Goal: Task Accomplishment & Management: Use online tool/utility

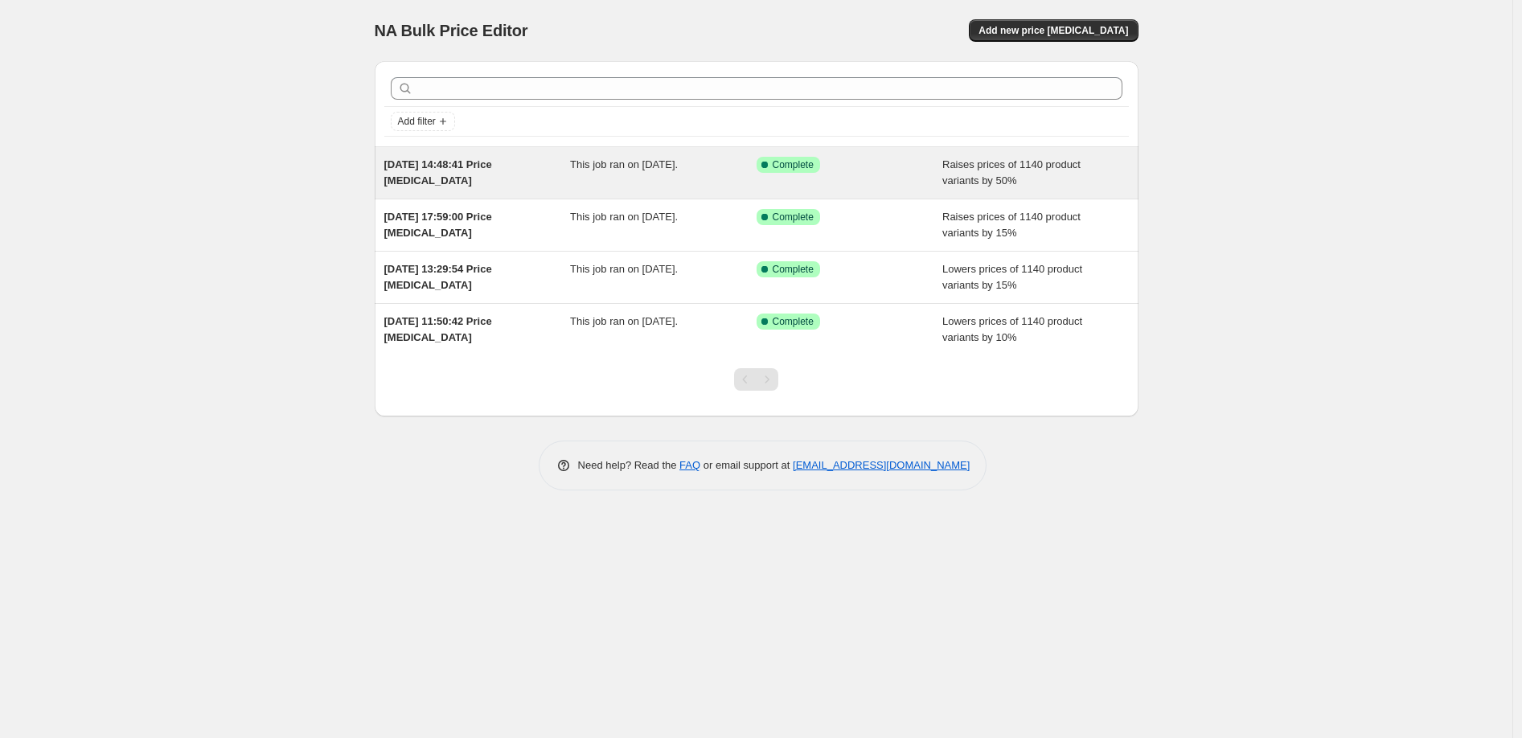
click at [471, 173] on div "[DATE] 14:48:41 Price [MEDICAL_DATA]" at bounding box center [477, 173] width 186 height 32
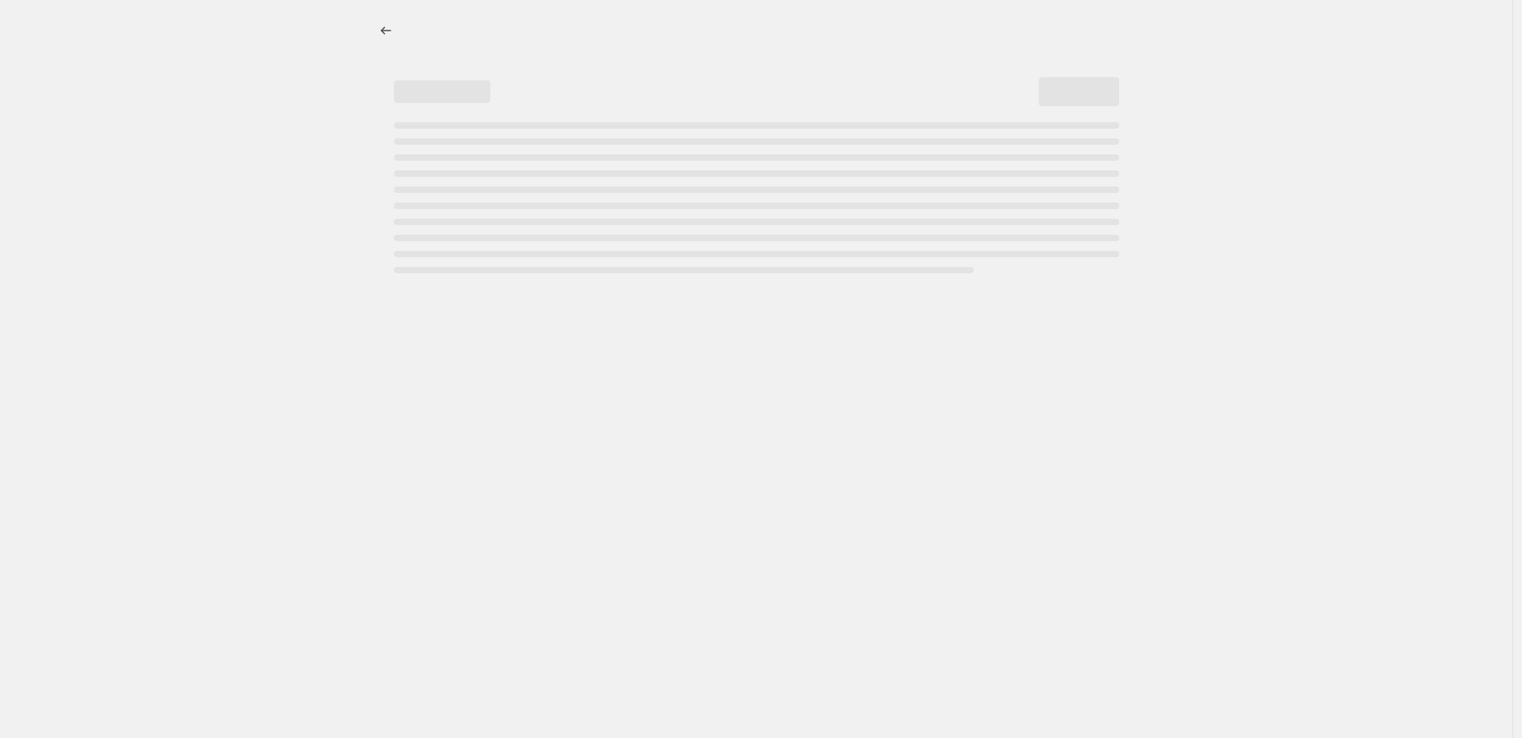
select select "percentage"
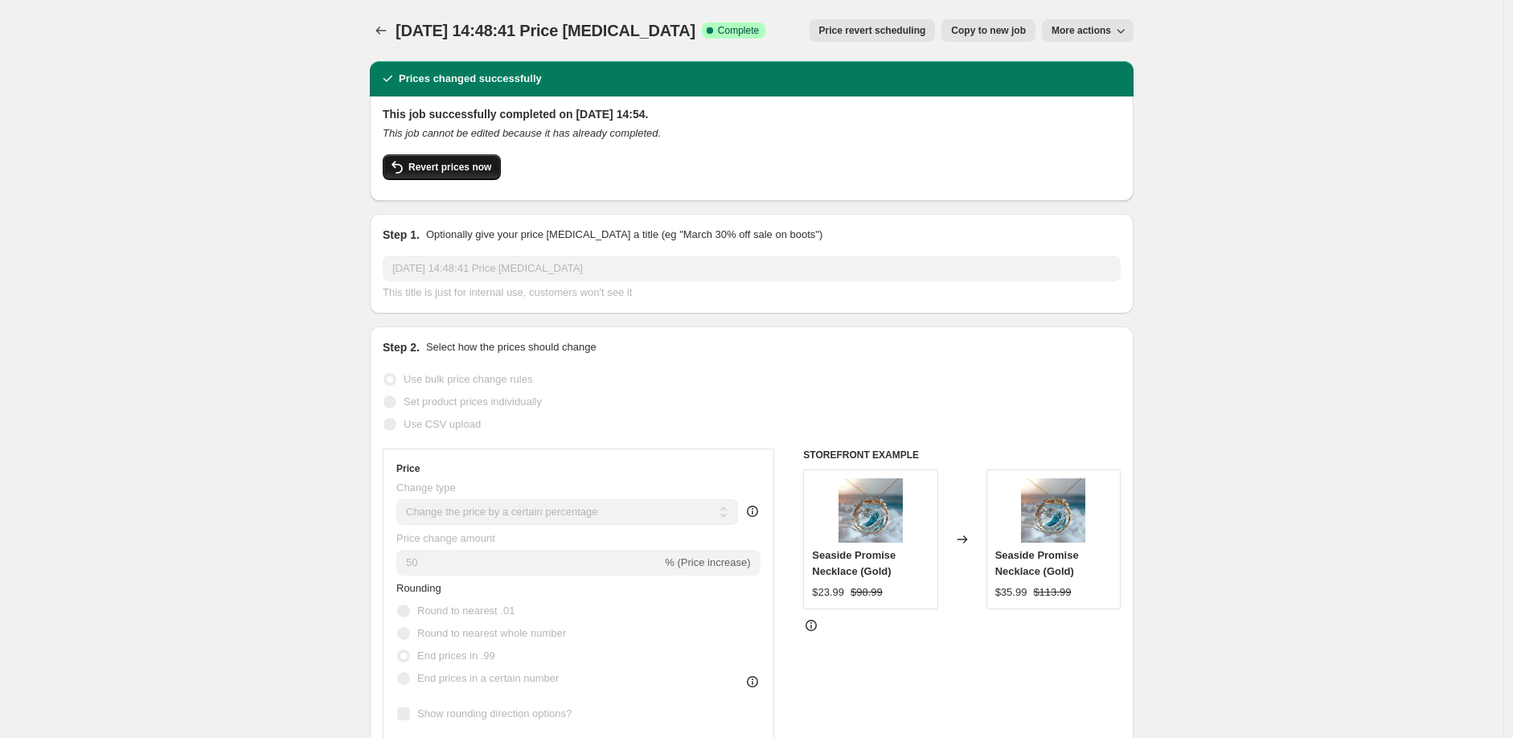
click at [437, 171] on span "Revert prices now" at bounding box center [449, 167] width 83 height 13
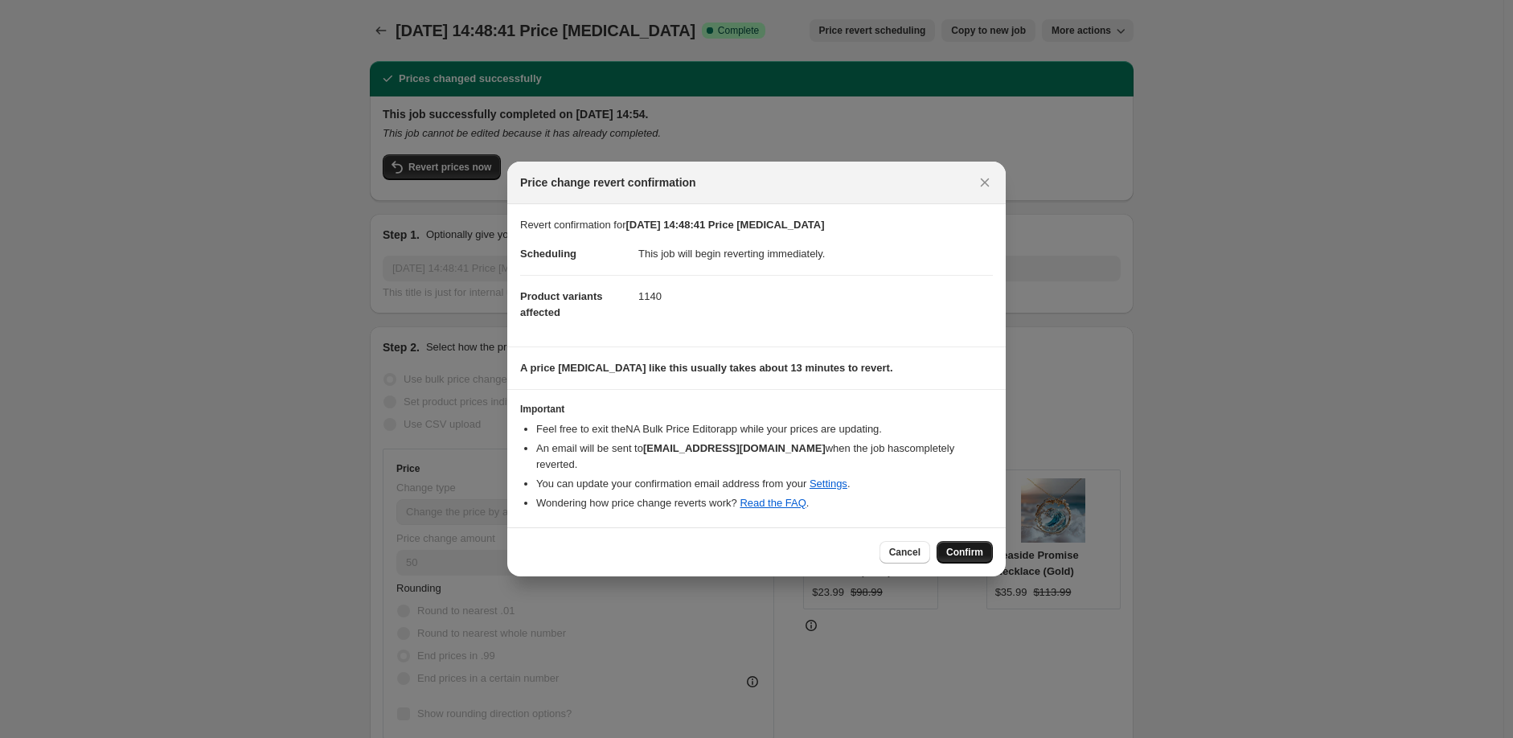
click at [966, 553] on span "Confirm" at bounding box center [964, 552] width 37 height 13
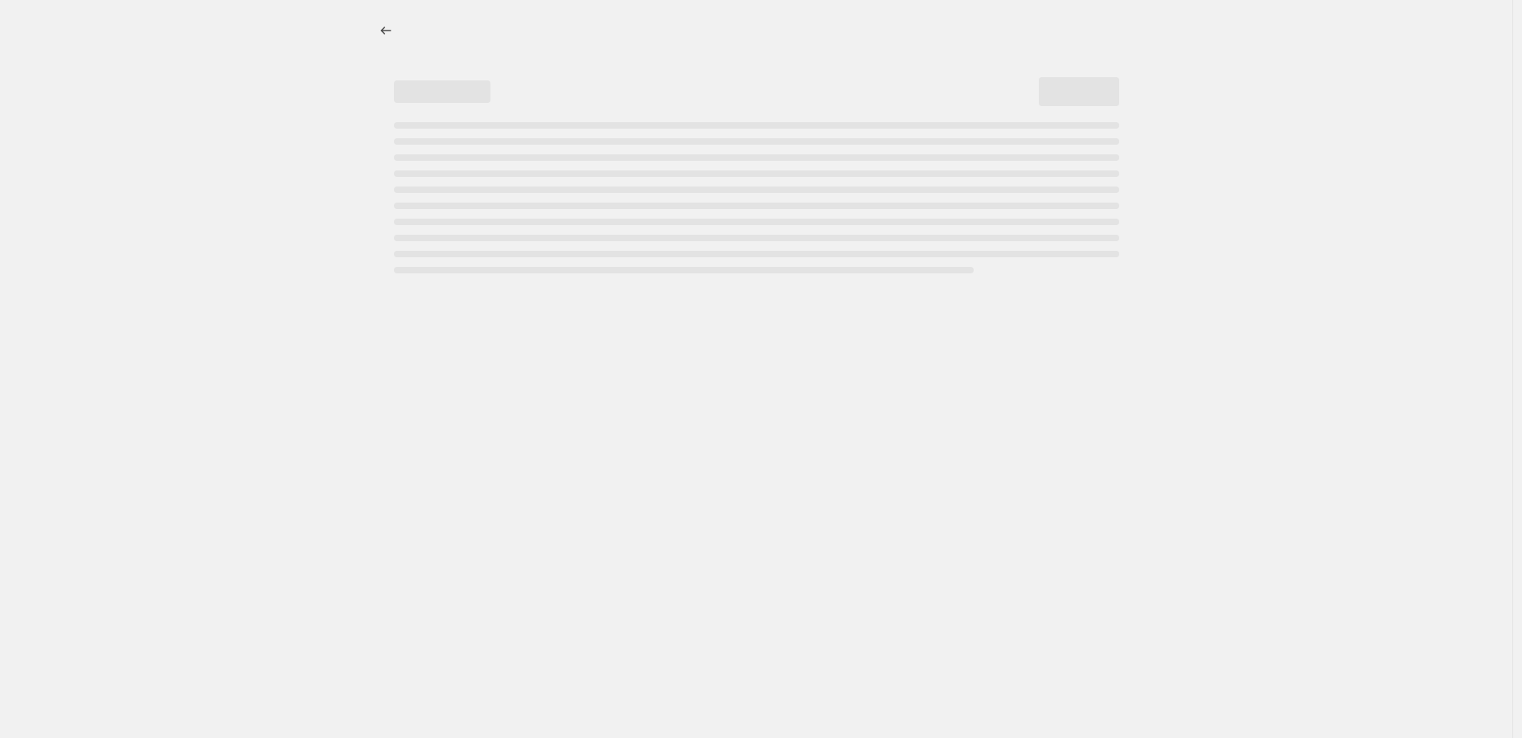
select select "percentage"
